Goal: Transaction & Acquisition: Purchase product/service

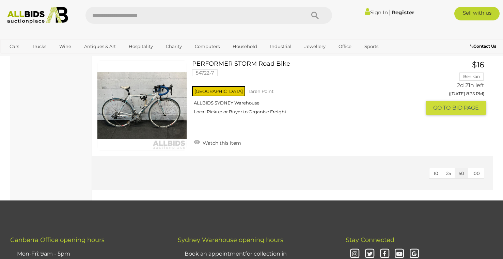
scroll to position [2254, 0]
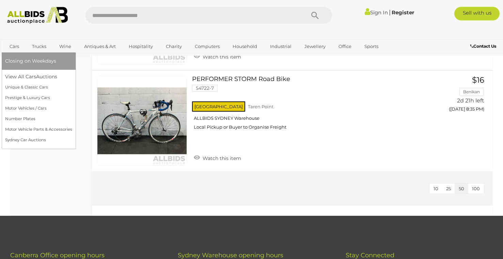
click at [17, 46] on link "Cars" at bounding box center [14, 46] width 18 height 11
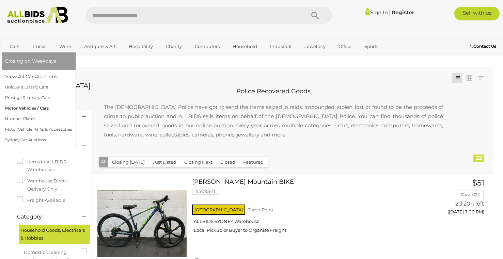
click at [35, 108] on link "Motor Vehicles / Cars" at bounding box center [38, 108] width 67 height 11
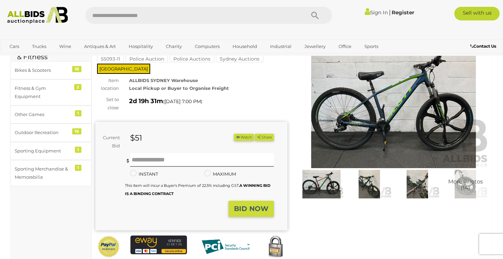
scroll to position [44, 0]
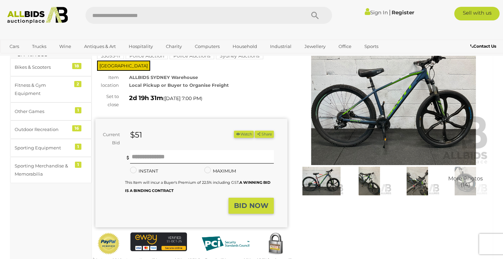
click at [368, 184] on img at bounding box center [369, 181] width 45 height 29
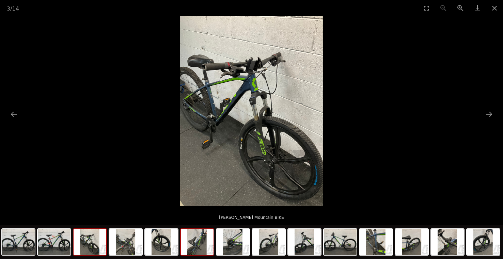
click at [204, 240] on img at bounding box center [197, 242] width 33 height 26
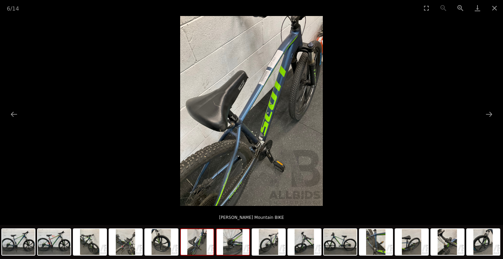
click at [231, 243] on img at bounding box center [233, 242] width 33 height 26
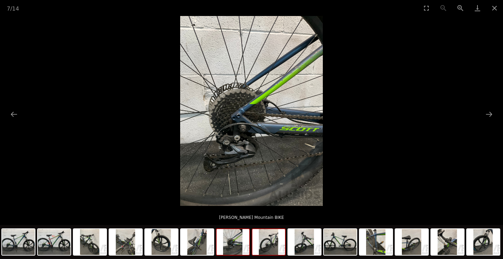
click at [269, 246] on img at bounding box center [268, 242] width 33 height 26
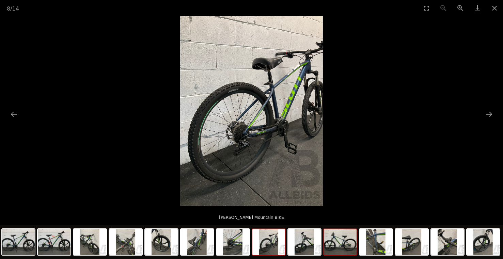
click at [331, 249] on img at bounding box center [340, 242] width 33 height 26
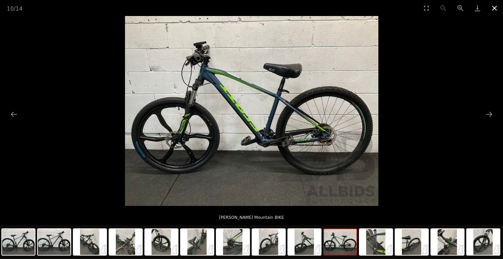
click at [491, 10] on button "Close gallery" at bounding box center [494, 8] width 17 height 16
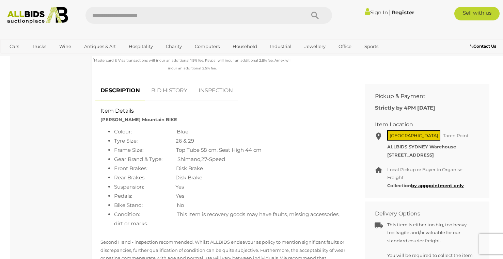
scroll to position [245, 0]
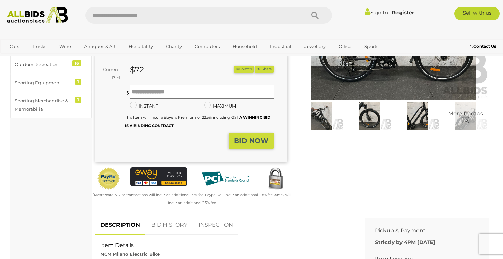
scroll to position [75, 0]
